Goal: Task Accomplishment & Management: Complete application form

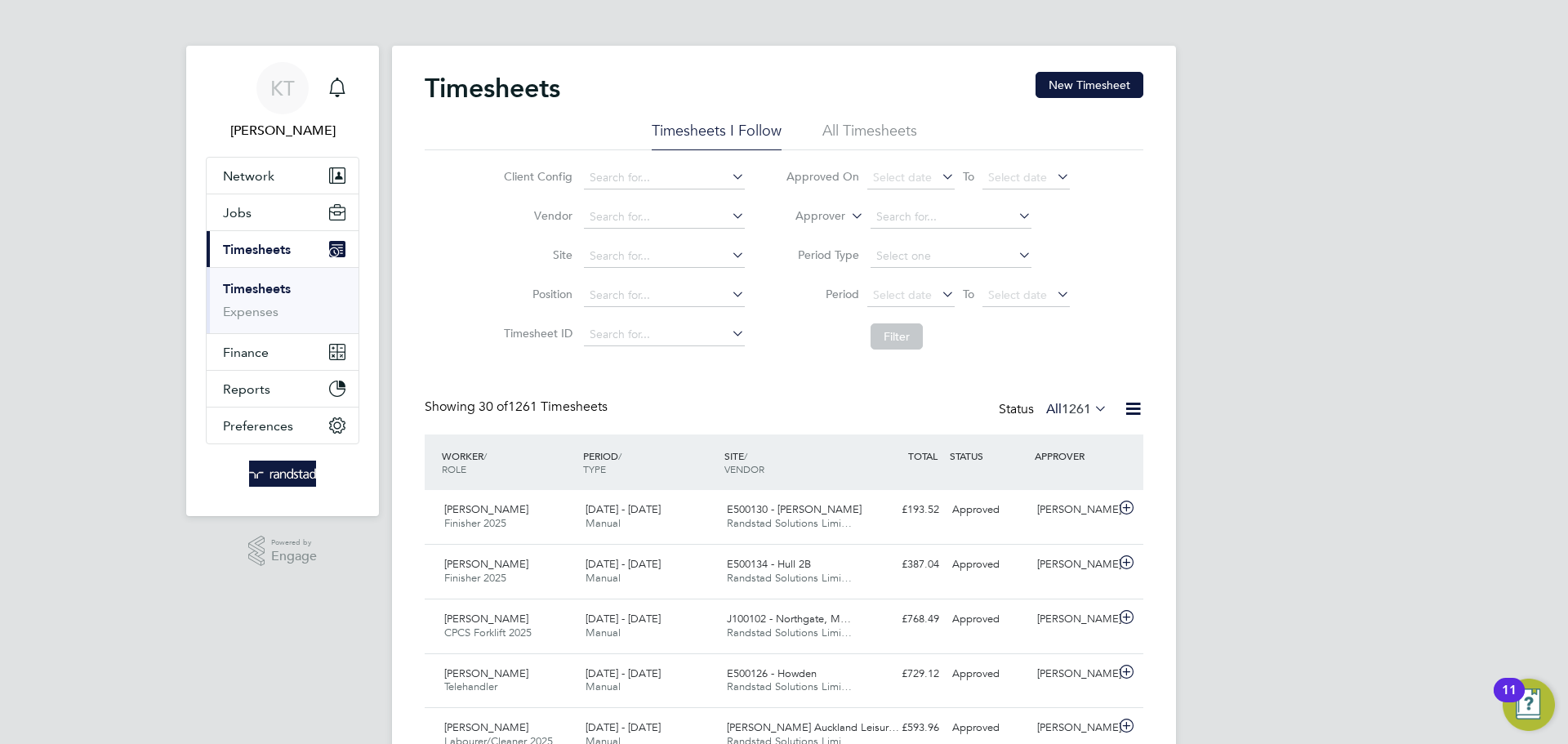
drag, startPoint x: 1071, startPoint y: 81, endPoint x: 838, endPoint y: 126, distance: 237.3
click at [1072, 81] on button "New Timesheet" at bounding box center [1089, 84] width 108 height 26
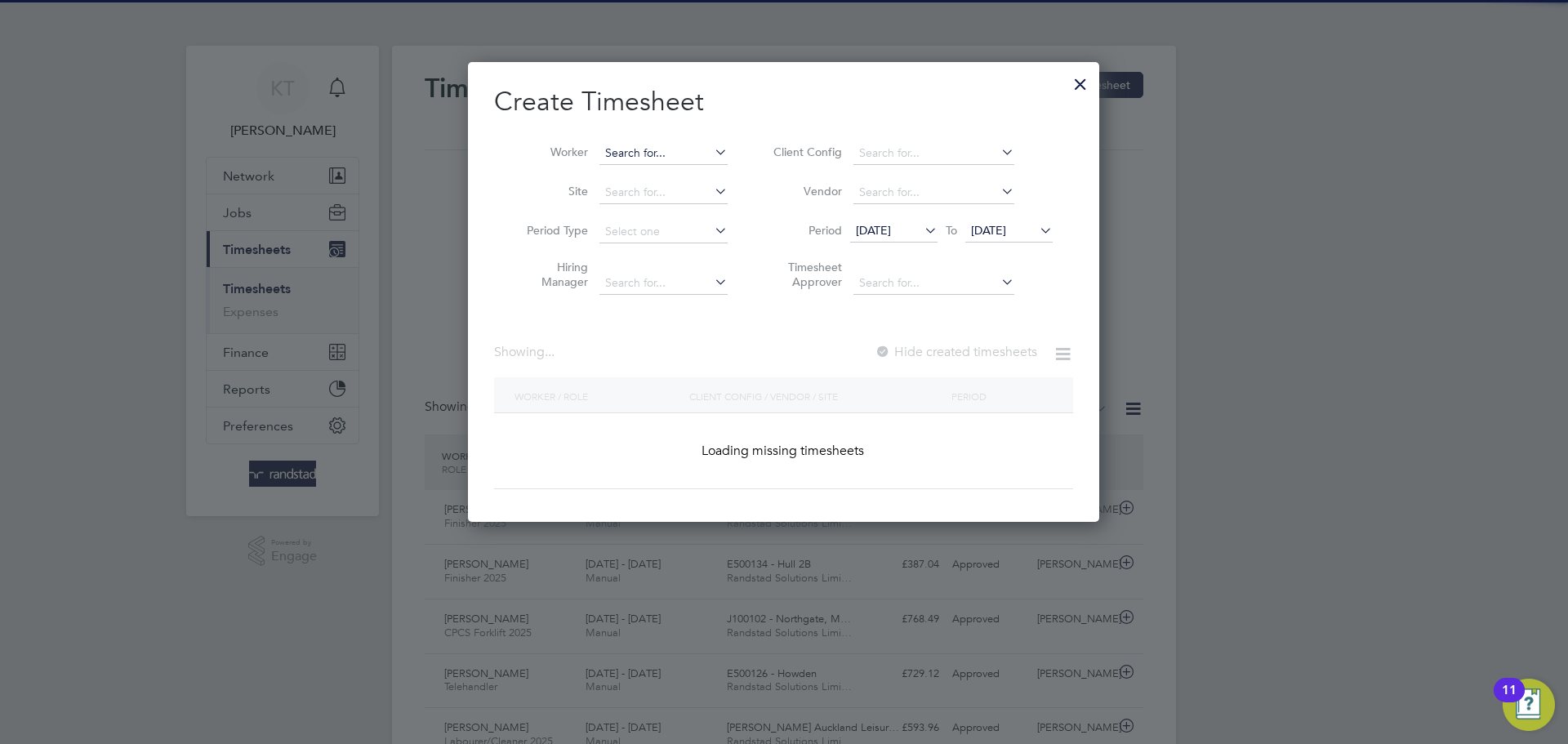
click at [623, 160] on input at bounding box center [663, 153] width 128 height 23
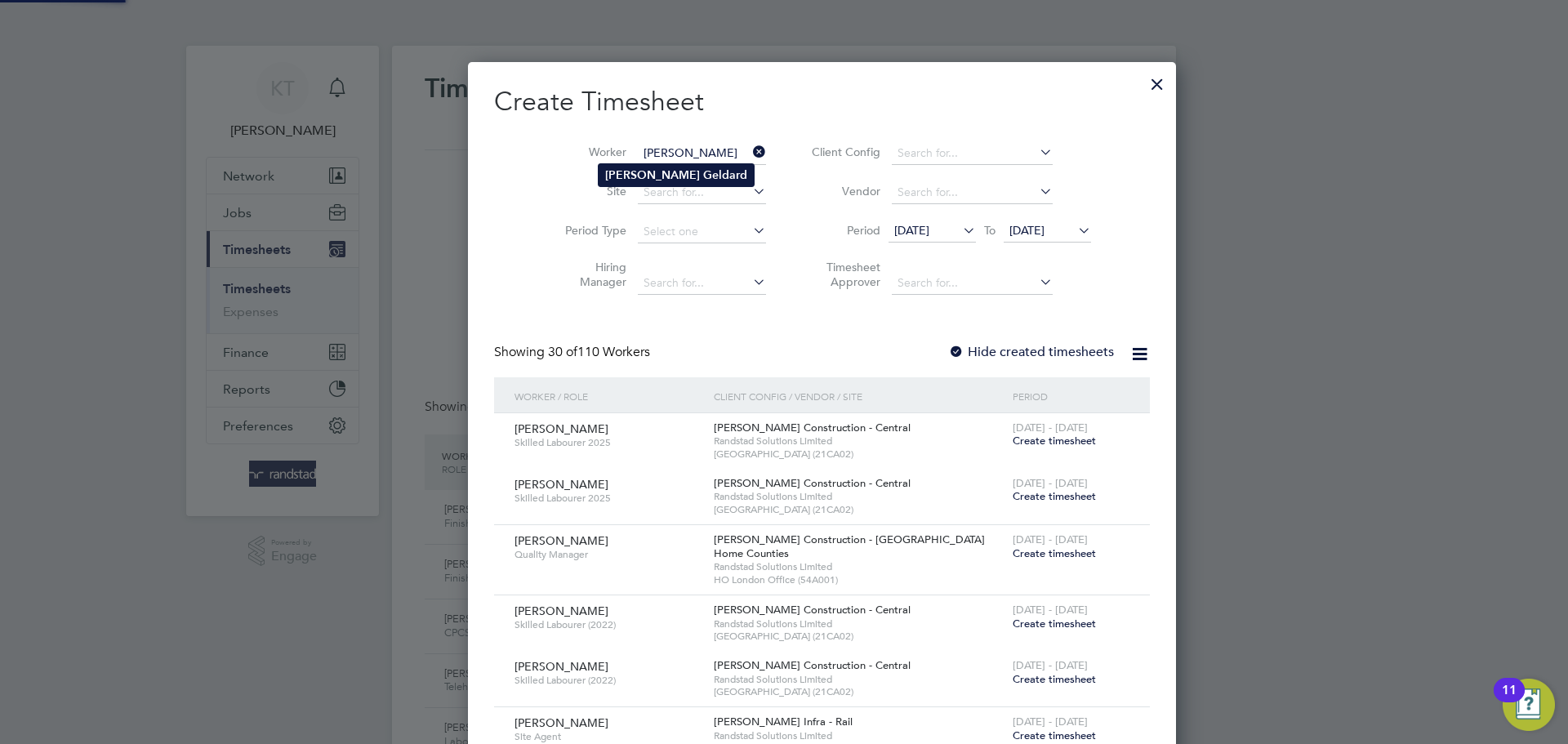
click at [626, 180] on b "[PERSON_NAME]" at bounding box center [652, 174] width 94 height 14
type input "[PERSON_NAME]"
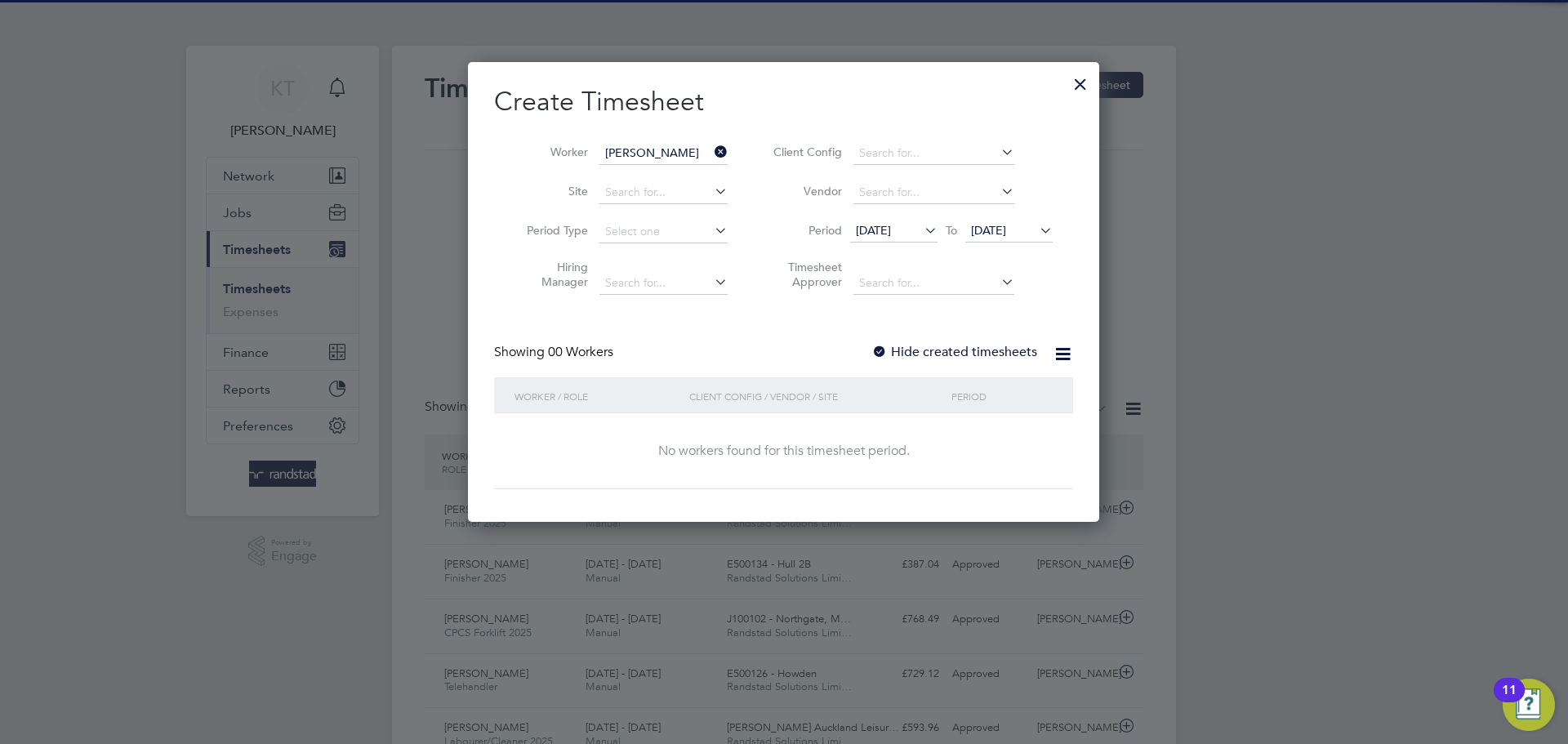
drag, startPoint x: 971, startPoint y: 372, endPoint x: 966, endPoint y: 342, distance: 30.4
click at [971, 369] on div "Showing 00 Workers Hide created timesheets" at bounding box center [784, 360] width 579 height 34
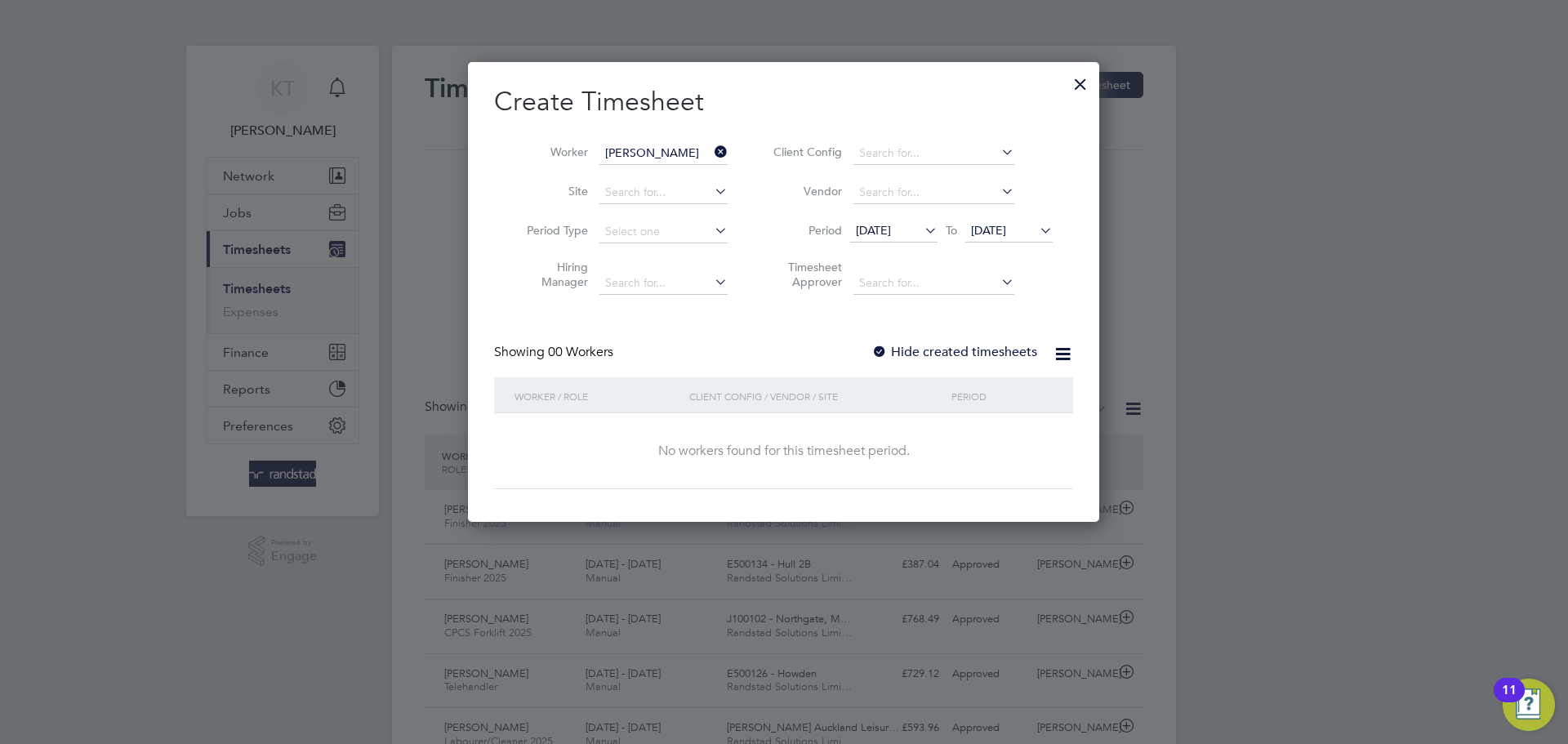
click at [966, 344] on label "Hide created timesheets" at bounding box center [954, 352] width 166 height 16
click at [1006, 231] on span "[DATE]" at bounding box center [988, 230] width 35 height 15
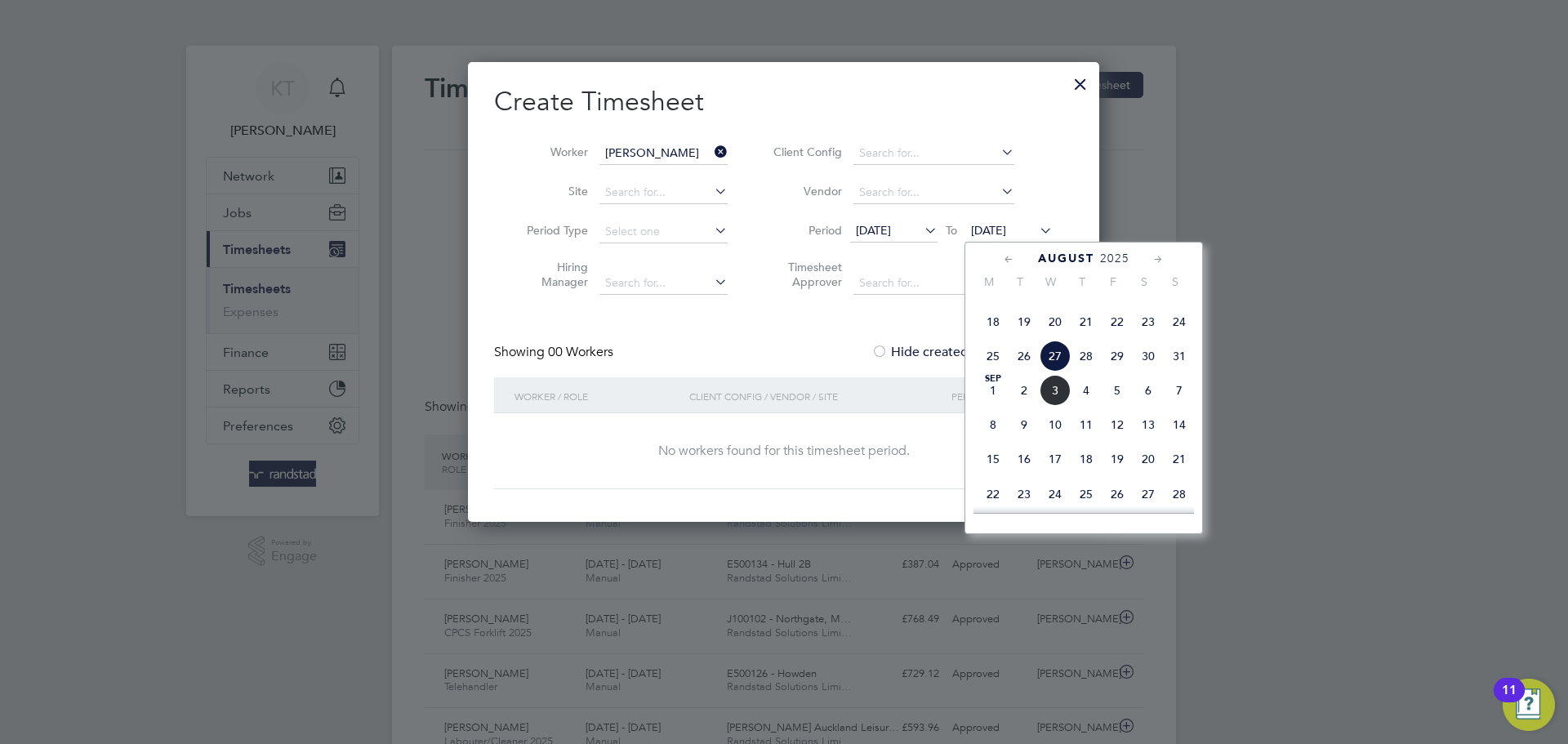
click at [1056, 406] on span "3" at bounding box center [1055, 390] width 31 height 31
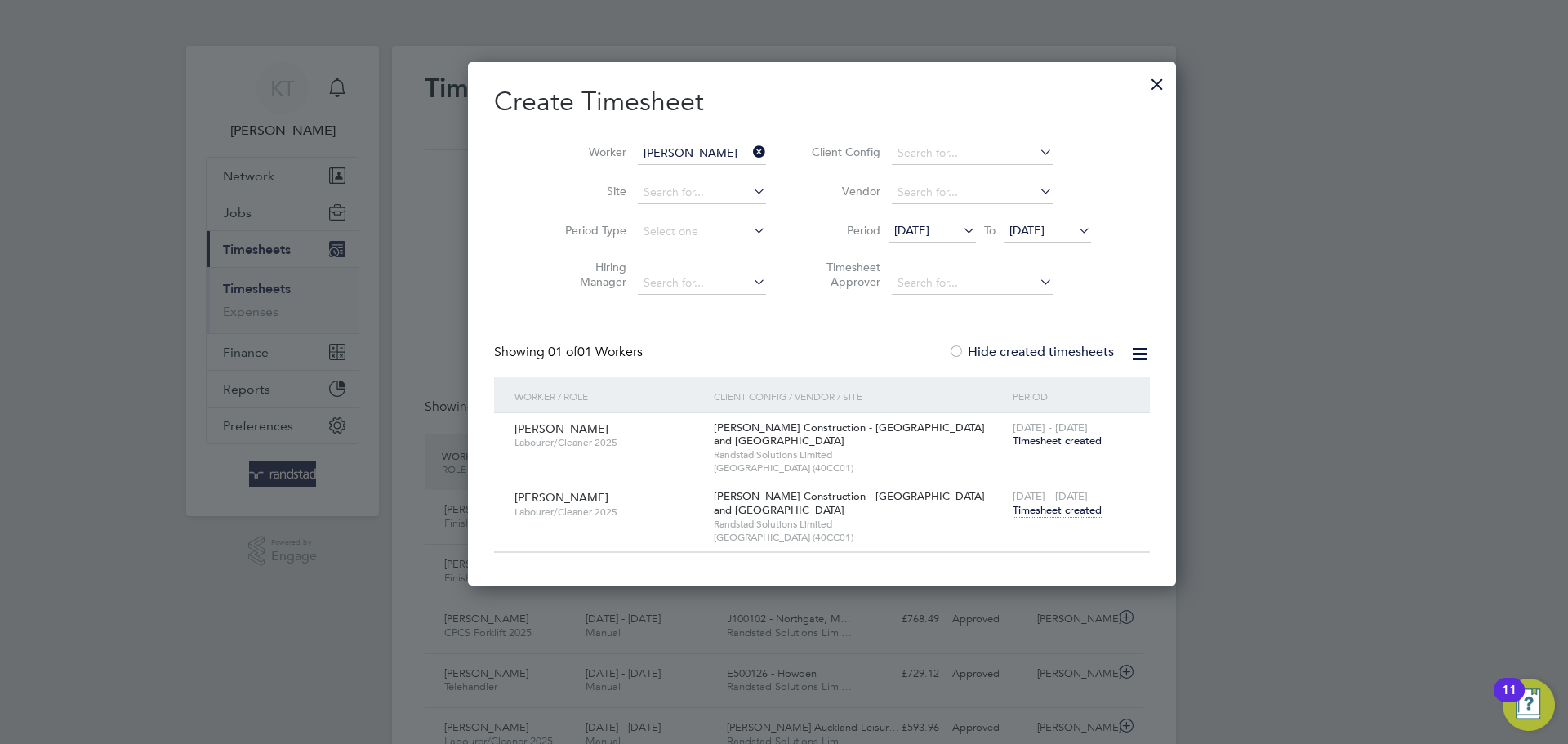
click at [1018, 505] on span "Timesheet created" at bounding box center [1057, 510] width 89 height 15
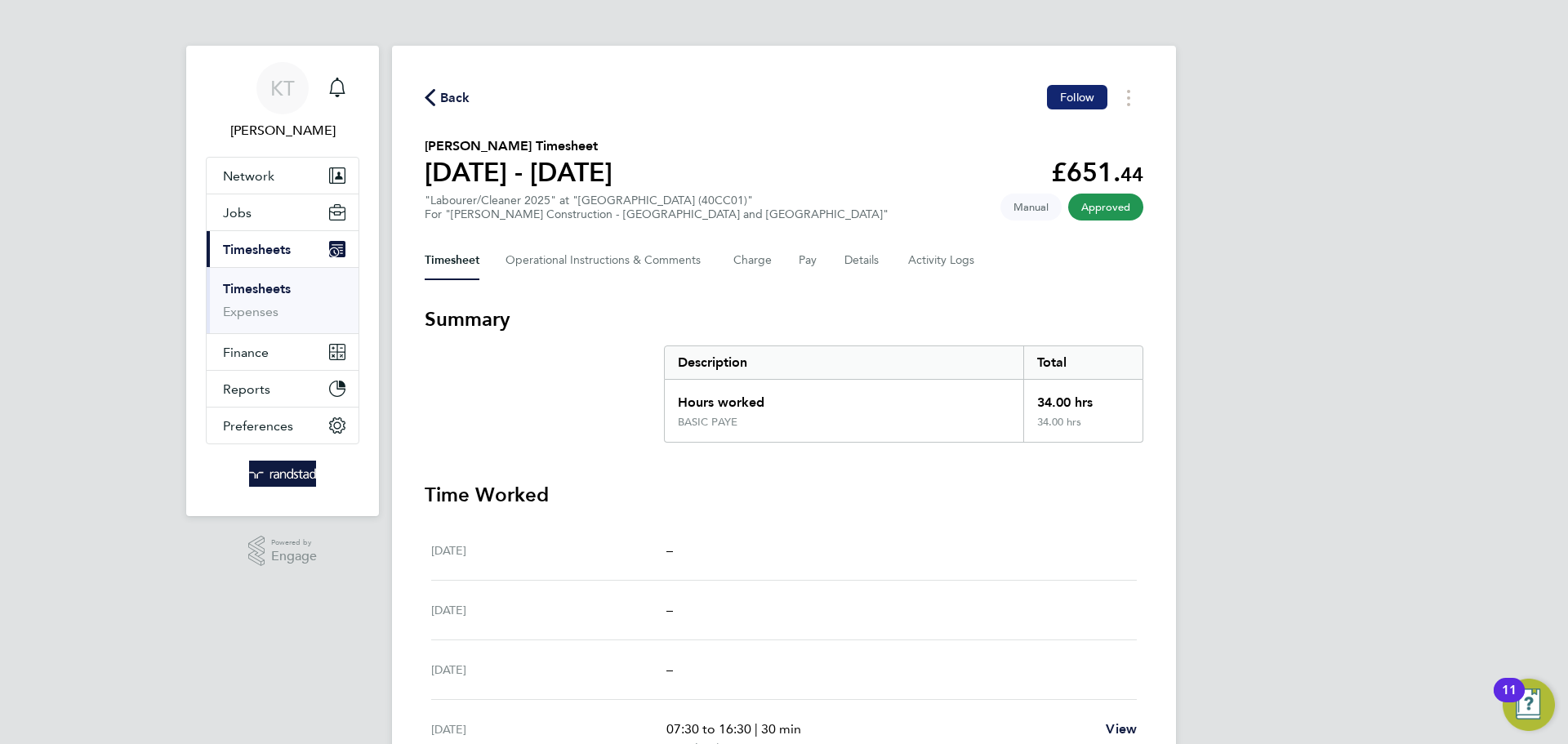
drag, startPoint x: 1070, startPoint y: 89, endPoint x: 1043, endPoint y: 45, distance: 51.6
click at [1070, 88] on button "Follow" at bounding box center [1077, 97] width 61 height 24
click at [443, 88] on span "Back" at bounding box center [455, 98] width 30 height 20
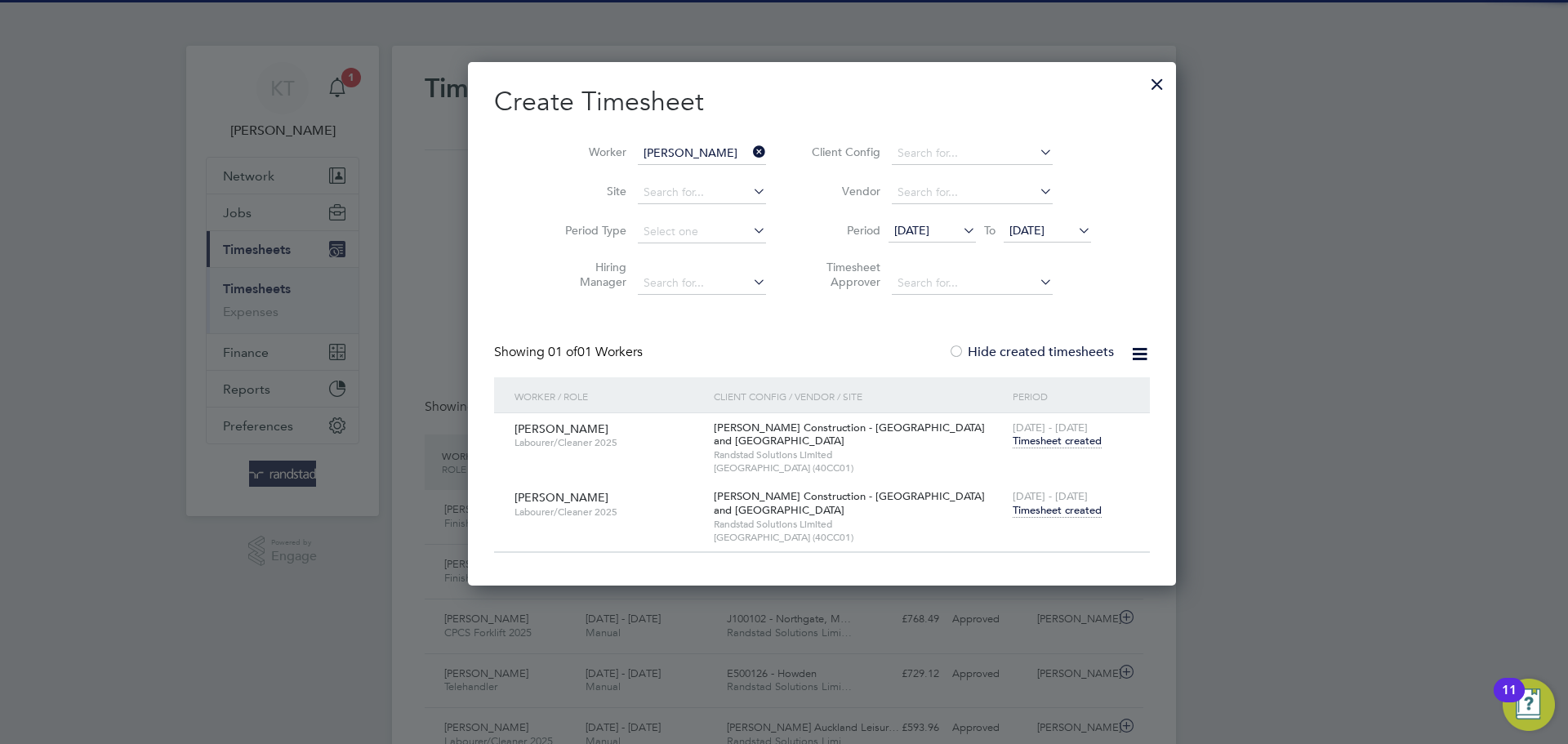
scroll to position [42, 142]
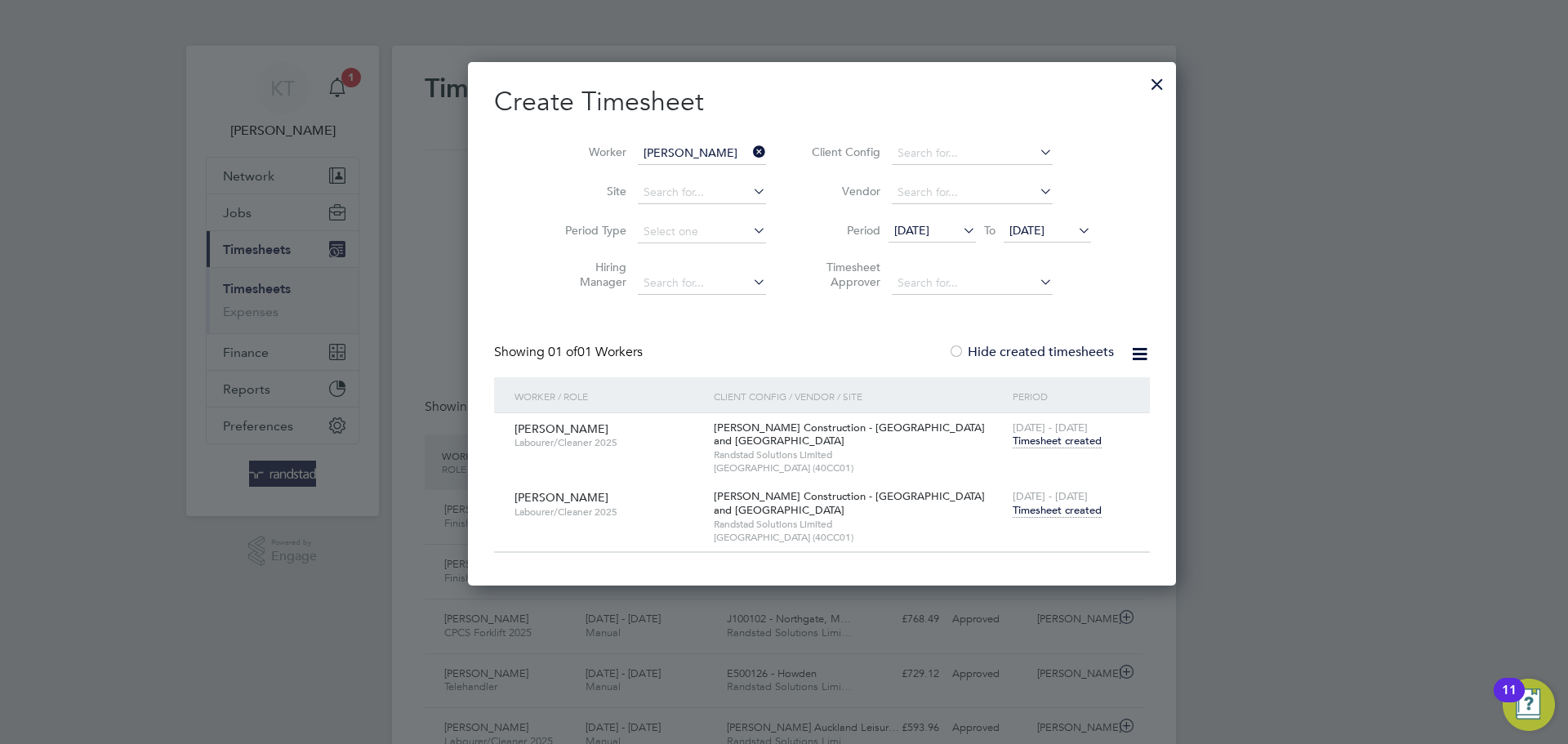
click at [1142, 89] on div at bounding box center [1157, 80] width 29 height 29
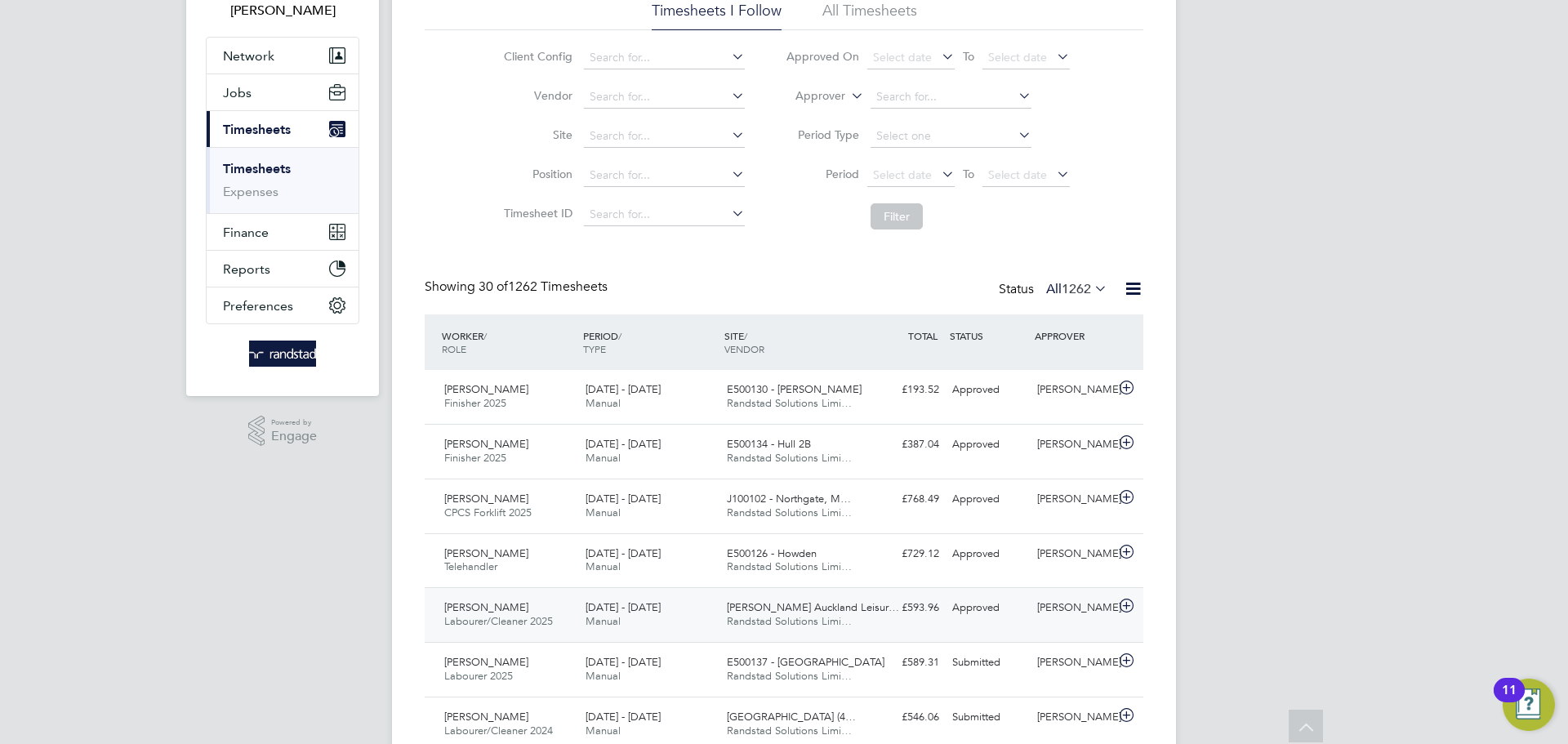
scroll to position [0, 0]
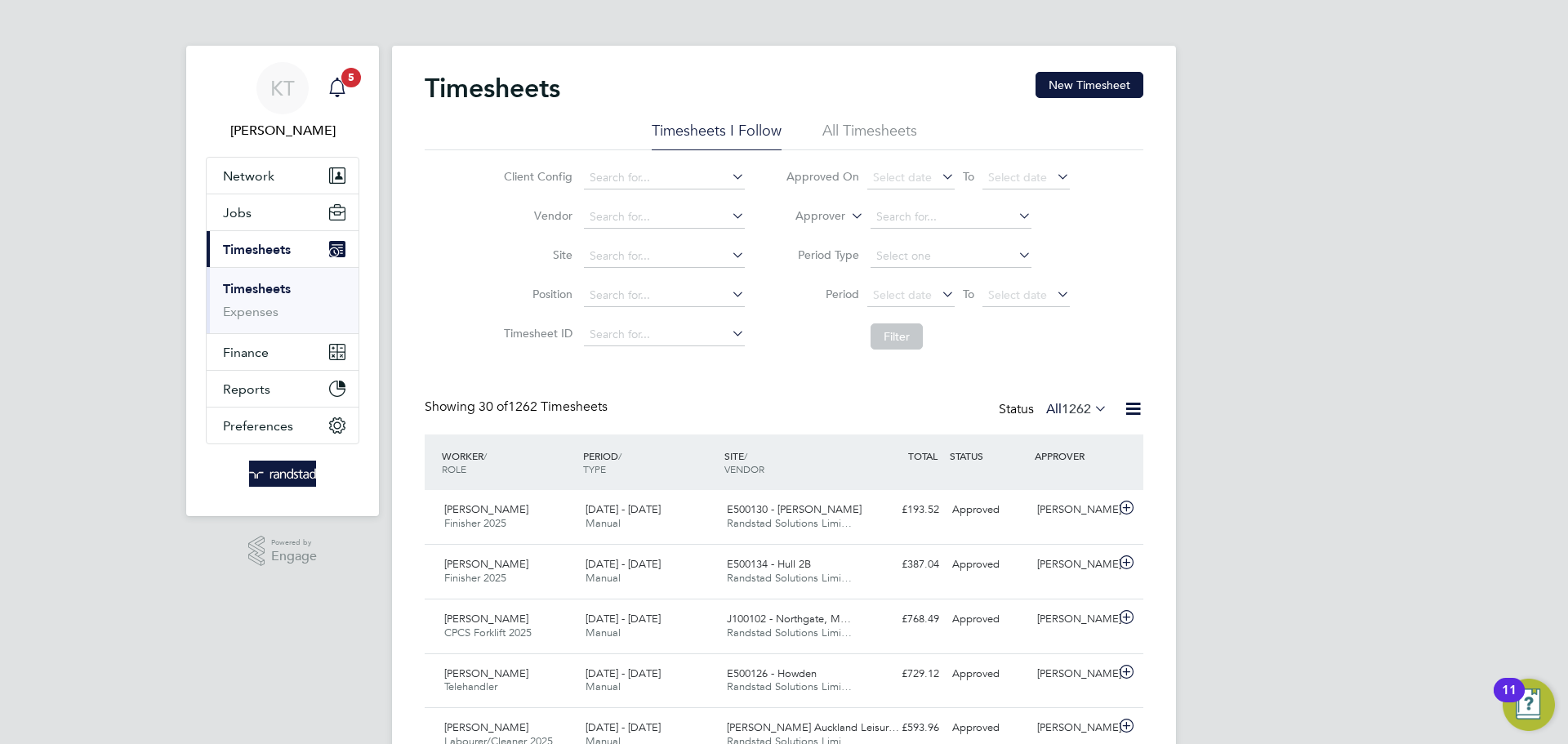
click at [326, 96] on div "Main navigation" at bounding box center [338, 88] width 33 height 33
click at [347, 88] on icon "Main navigation" at bounding box center [338, 88] width 20 height 20
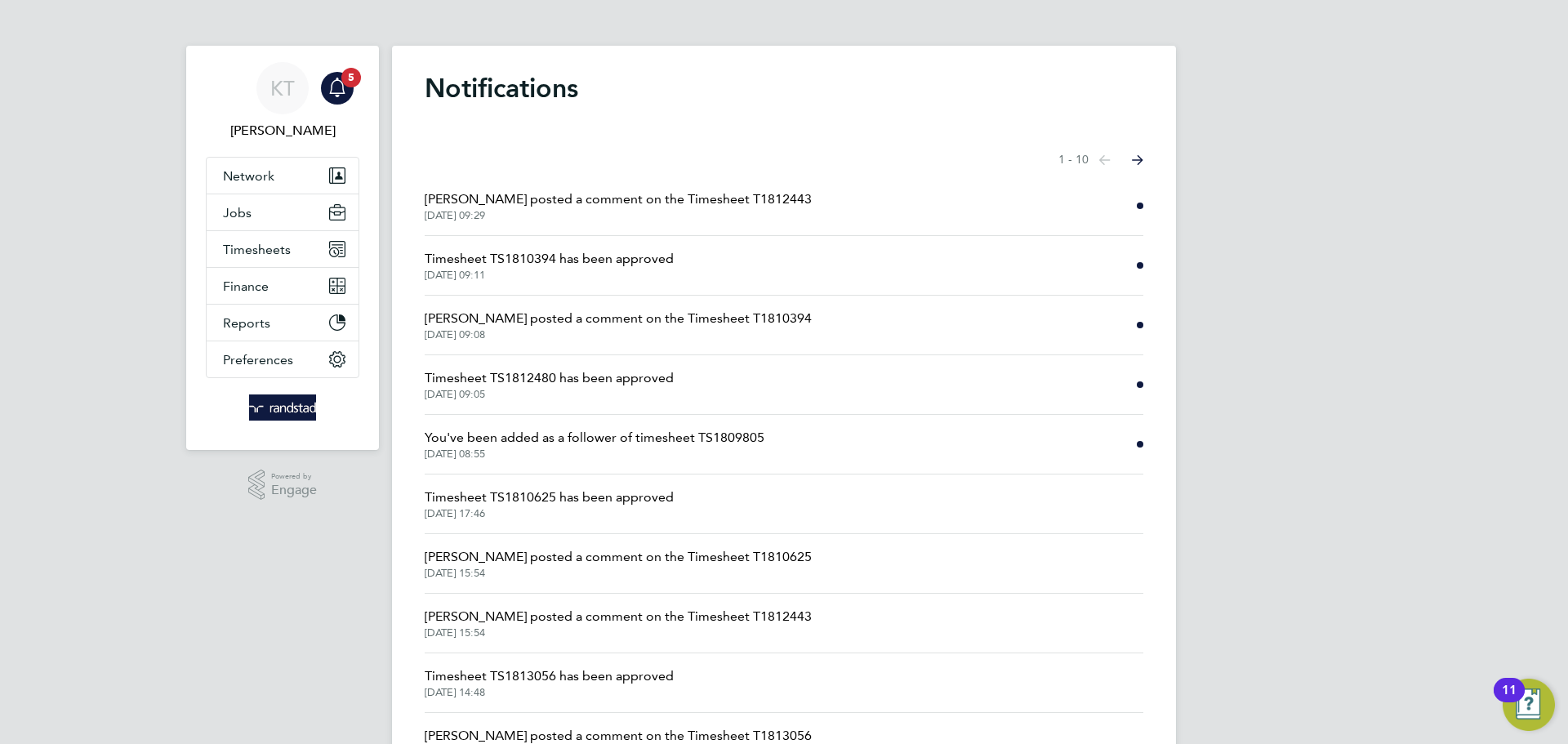
click at [658, 265] on span "Timesheet TS1810394 has been approved" at bounding box center [549, 259] width 250 height 20
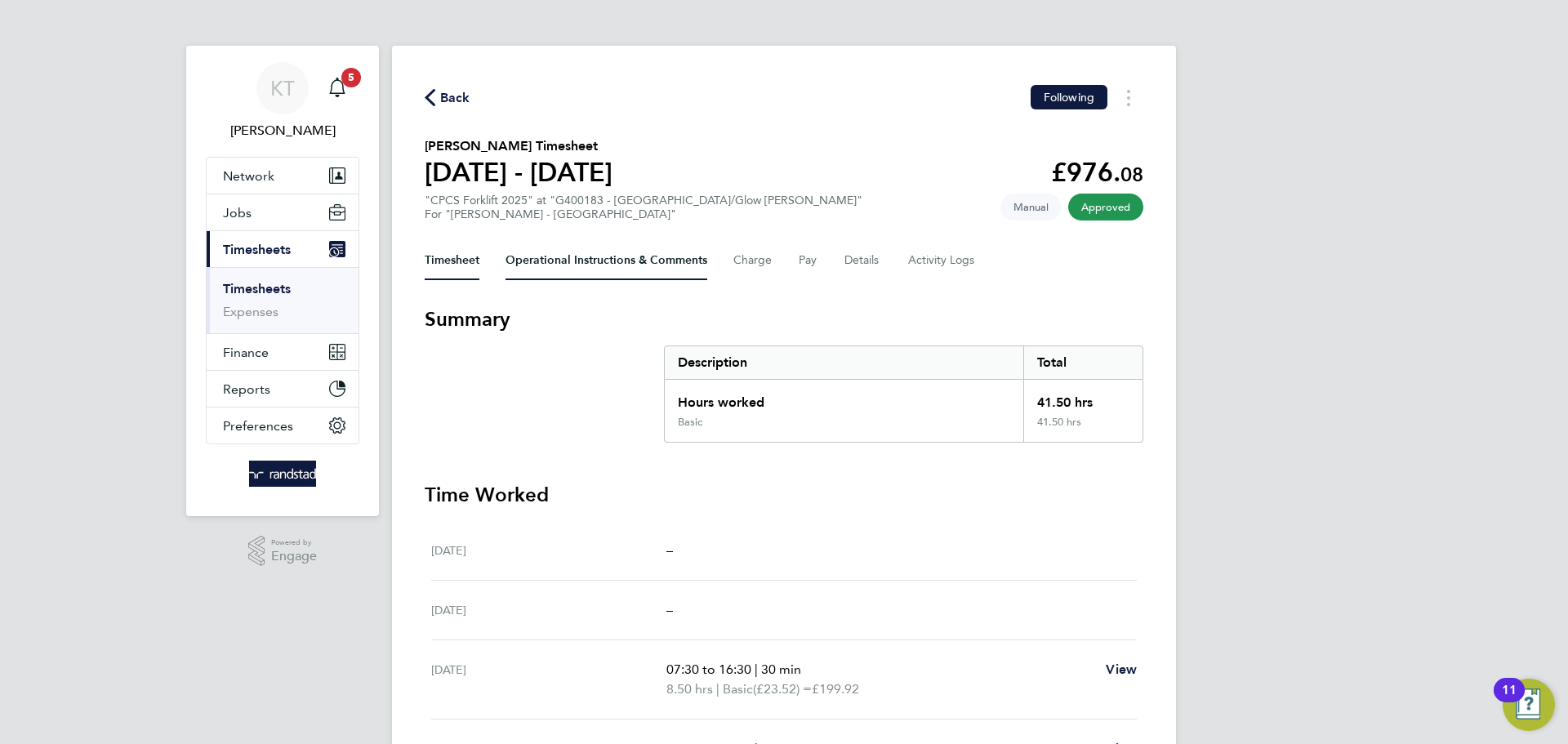
click at [697, 266] on Comments-tab "Operational Instructions & Comments" at bounding box center [606, 260] width 201 height 39
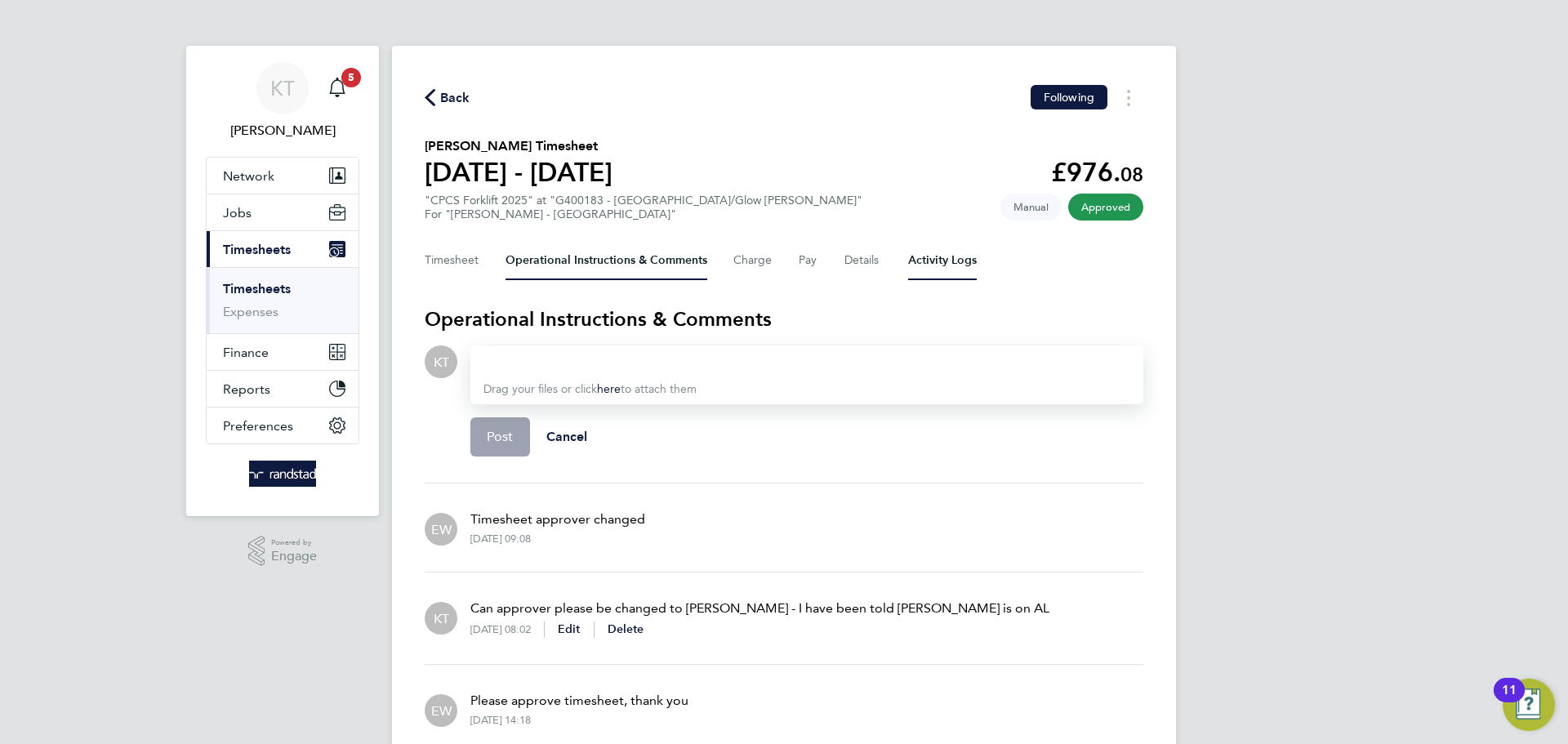
click at [952, 268] on Logs-tab "Activity Logs" at bounding box center [943, 260] width 69 height 39
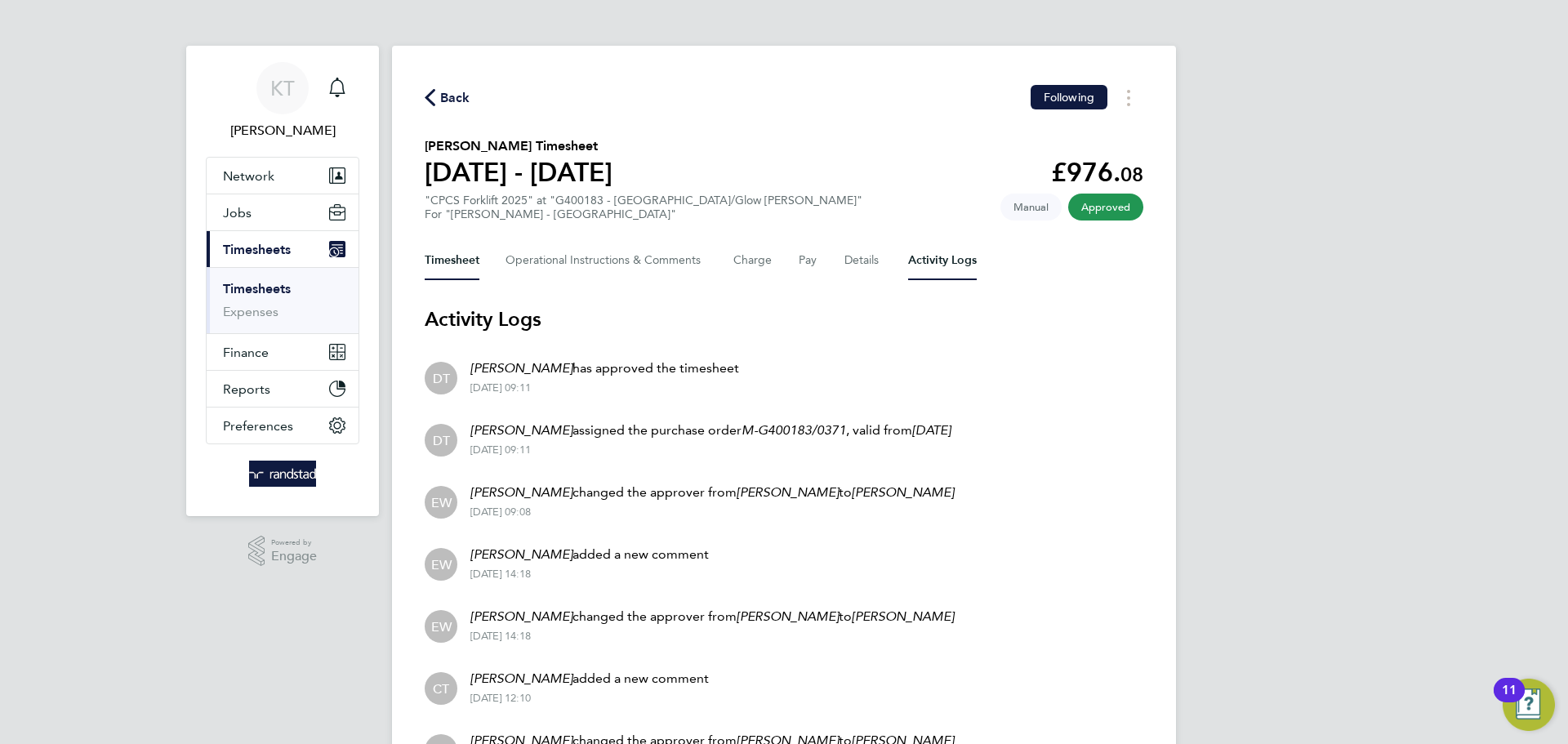
click at [454, 252] on button "Timesheet" at bounding box center [452, 260] width 54 height 39
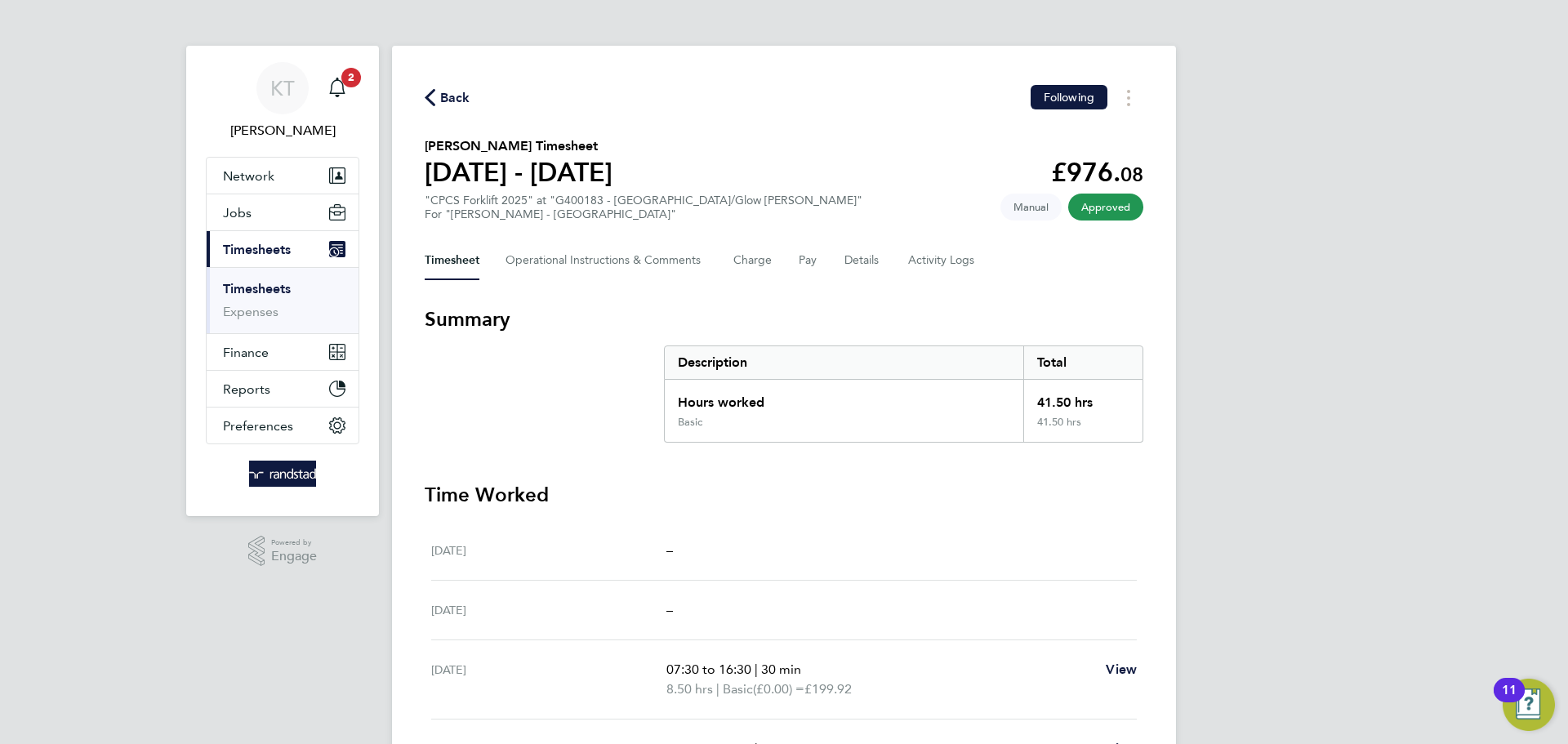
click at [579, 364] on section "Summary Description Total Hours worked 41.50 hrs Basic 41.50 hrs" at bounding box center [784, 375] width 719 height 136
